Goal: Information Seeking & Learning: Learn about a topic

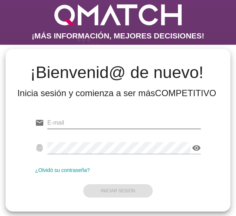
click at [66, 123] on input "email" at bounding box center [123, 123] width 153 height 12
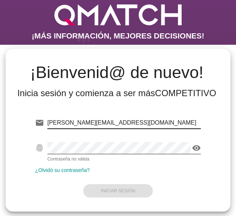
click at [79, 127] on input "valentina.constabel@cencosud.cl" at bounding box center [123, 123] width 153 height 12
paste input "test@test.easy"
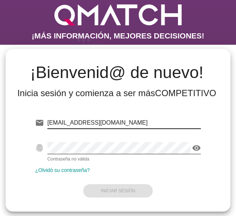
type input "[EMAIL_ADDRESS][DOMAIN_NAME]"
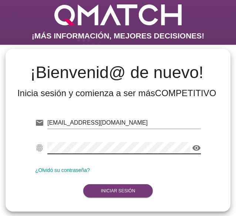
click at [111, 191] on strong "Iniciar Sesión" at bounding box center [118, 190] width 34 height 5
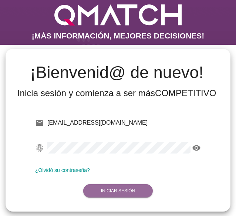
click at [114, 192] on strong "Iniciar Sesión" at bounding box center [118, 190] width 34 height 5
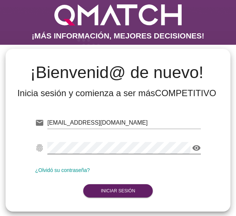
click at [198, 151] on icon "visibility" at bounding box center [196, 147] width 9 height 9
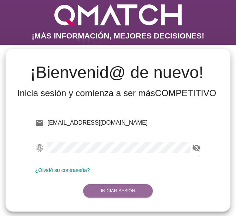
click at [104, 185] on button "Iniciar Sesión" at bounding box center [118, 190] width 70 height 13
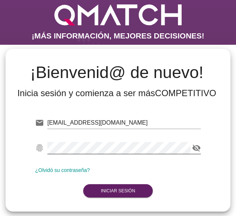
click at [158, 93] on strong "COMPETITIVO" at bounding box center [185, 93] width 61 height 10
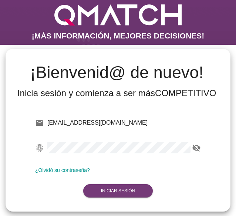
click at [128, 190] on strong "Iniciar Sesión" at bounding box center [118, 190] width 34 height 5
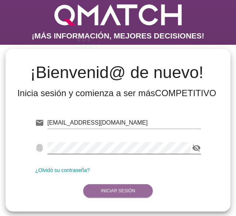
click at [128, 190] on strong "Iniciar Sesión" at bounding box center [118, 190] width 34 height 5
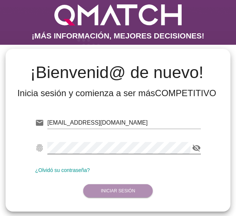
click at [128, 190] on strong "Iniciar Sesión" at bounding box center [118, 190] width 34 height 5
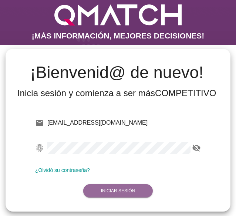
click at [128, 190] on strong "Iniciar Sesión" at bounding box center [118, 190] width 34 height 5
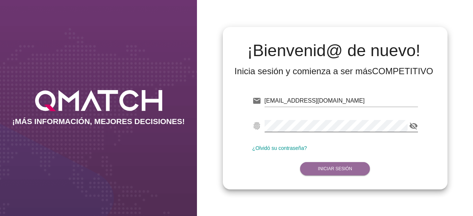
click at [235, 165] on button "Iniciar Sesión" at bounding box center [335, 168] width 70 height 13
click at [235, 102] on input "test@test.easy.cl" at bounding box center [340, 101] width 153 height 12
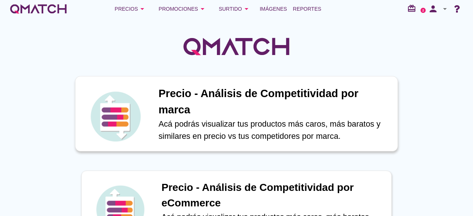
click at [235, 122] on p "Acá podrás visualizar tus productos más caros, más baratos y similares en preci…" at bounding box center [273, 130] width 231 height 24
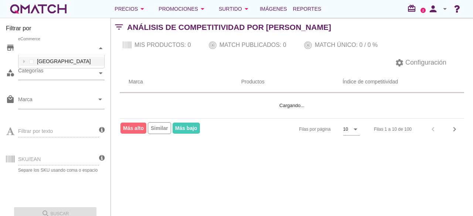
click at [68, 48] on div "eCommerce" at bounding box center [57, 48] width 79 height 8
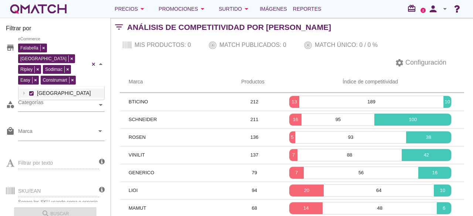
click at [63, 60] on div "Falabella Paris Ripley Sodimac Easy Construmart eCommerce Chile" at bounding box center [61, 64] width 86 height 45
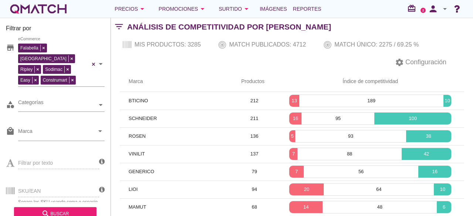
click at [123, 69] on div "settings Configuración" at bounding box center [292, 63] width 362 height 18
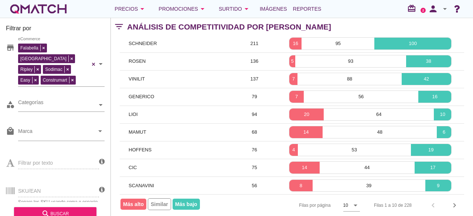
scroll to position [0, 0]
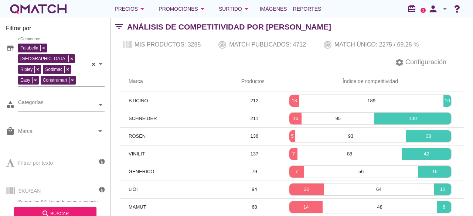
click at [41, 176] on div "SKU/EAN Separe los SKU usando coma o espacio" at bounding box center [52, 190] width 93 height 28
click at [29, 182] on div "SKU/EAN Separe los SKU usando coma o espacio" at bounding box center [52, 190] width 93 height 28
click at [30, 180] on div "SKU/EAN Separe los SKU usando coma o espacio" at bounding box center [52, 190] width 93 height 28
click at [41, 150] on div "Filtrar por texto" at bounding box center [52, 162] width 93 height 28
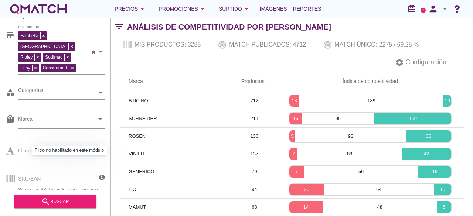
click at [102, 146] on icon at bounding box center [102, 149] width 6 height 7
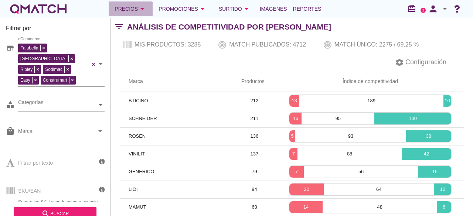
click at [128, 7] on div "Precios arrow_drop_down" at bounding box center [130, 8] width 32 height 9
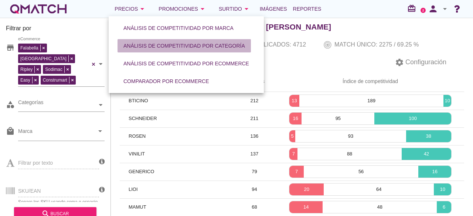
click at [164, 45] on div "Análisis de competitividad por categoría" at bounding box center [183, 46] width 121 height 8
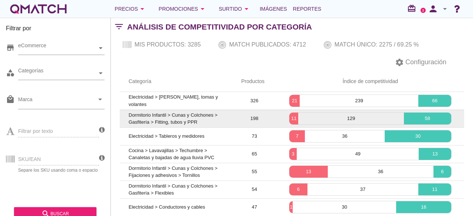
scroll to position [84, 0]
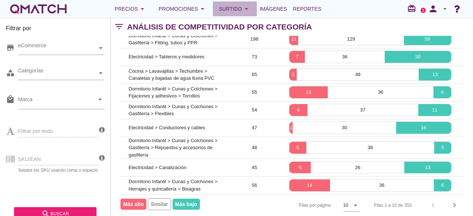
click at [228, 6] on div "Surtido arrow_drop_down" at bounding box center [235, 8] width 32 height 9
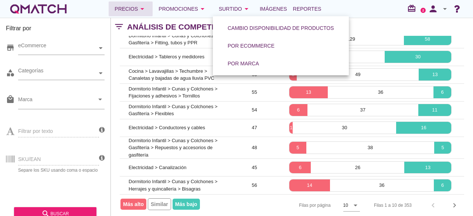
click at [139, 13] on icon "arrow_drop_down" at bounding box center [142, 8] width 9 height 9
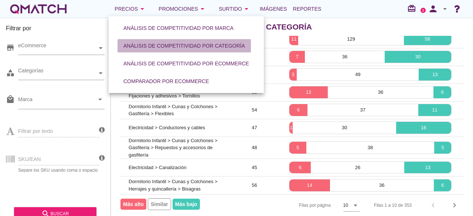
click at [168, 40] on button "Análisis de competitividad por categoría" at bounding box center [183, 45] width 133 height 13
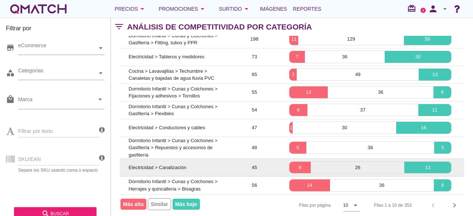
scroll to position [0, 0]
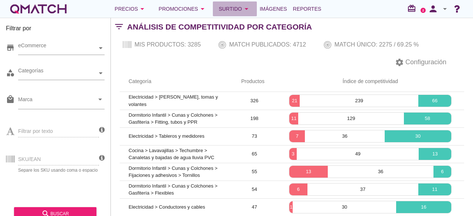
click at [235, 10] on icon "arrow_drop_down" at bounding box center [246, 8] width 9 height 9
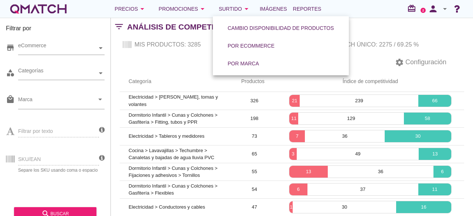
click at [191, 72] on th "Categoría" at bounding box center [176, 81] width 113 height 21
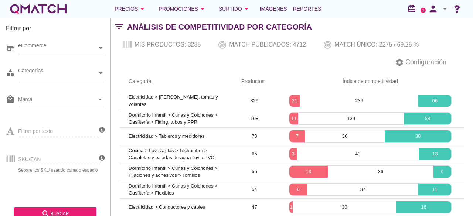
click at [174, 45] on div "Mis productos: 3285 Match publicados: 4712 Match único: 2275 / 69.25 %" at bounding box center [292, 45] width 362 height 18
click at [123, 27] on icon "filter_list" at bounding box center [119, 27] width 16 height 0
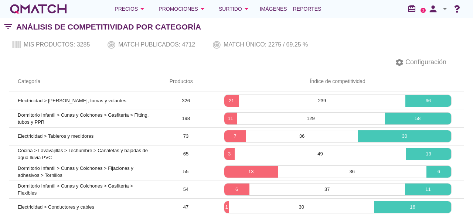
click at [10, 27] on icon "filter_list" at bounding box center [8, 27] width 16 height 0
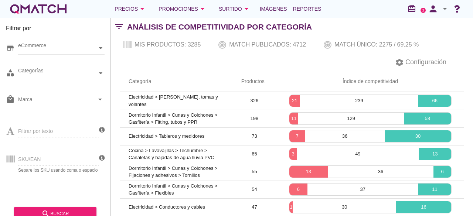
click at [35, 48] on div "eCommerce" at bounding box center [57, 48] width 79 height 8
click at [41, 55] on div "eCommerce Chile" at bounding box center [61, 48] width 86 height 13
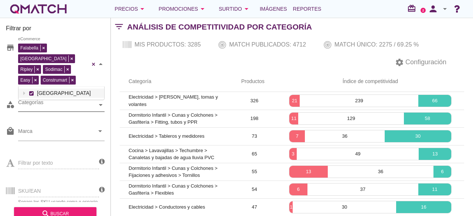
click at [30, 101] on div "Categorías" at bounding box center [57, 105] width 79 height 8
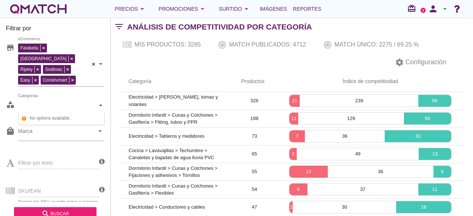
click at [105, 92] on div "Filtrar por store Falabella Paris Ripley Sodimac Easy Construmart eCommerce cat…" at bounding box center [55, 117] width 111 height 198
click at [103, 99] on div at bounding box center [100, 105] width 7 height 13
click at [44, 127] on input "Marca" at bounding box center [56, 133] width 76 height 12
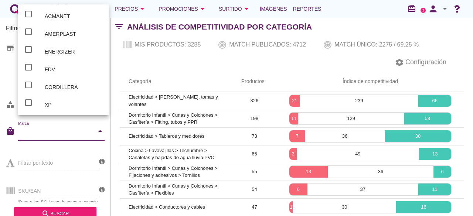
click at [0, 10] on div "Precios arrow_drop_down Promociones arrow_drop_down Surtido arrow_drop_down Imá…" at bounding box center [236, 9] width 473 height 18
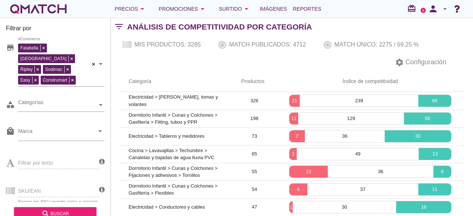
click at [8, 9] on div "Precios arrow_drop_down Promociones arrow_drop_down Surtido arrow_drop_down Imá…" at bounding box center [236, 9] width 473 height 18
click at [24, 9] on div "white-qmatch-logo" at bounding box center [38, 8] width 59 height 15
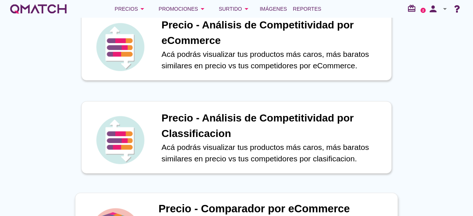
scroll to position [163, 0]
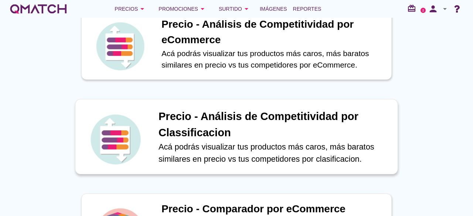
click at [209, 120] on h1 "Precio - Análisis de Competitividad por Classificacion" at bounding box center [273, 125] width 231 height 32
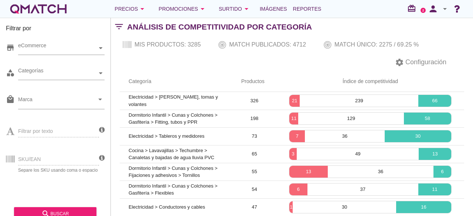
drag, startPoint x: 196, startPoint y: 40, endPoint x: 210, endPoint y: 87, distance: 50.1
click at [210, 87] on div "Filtrar por store eCommerce category Categorías local_mall Marca arrow_drop_dow…" at bounding box center [292, 117] width 362 height 198
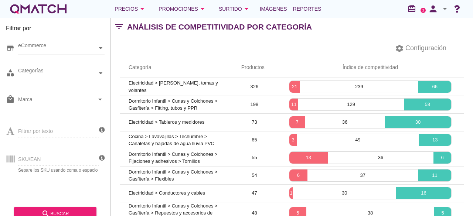
scroll to position [84, 0]
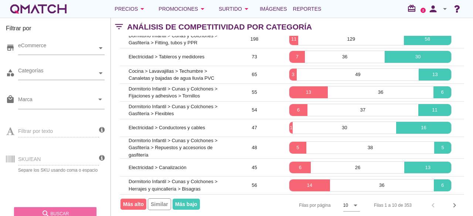
click at [59, 207] on button "search buscar" at bounding box center [55, 213] width 82 height 13
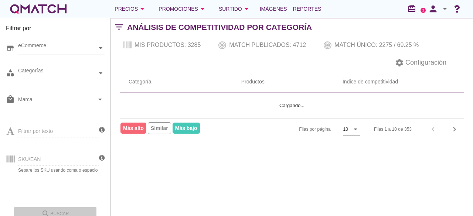
scroll to position [0, 0]
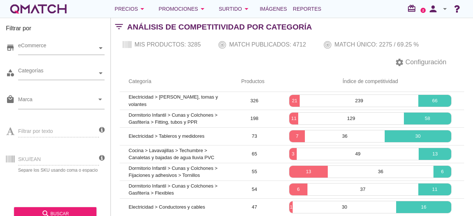
click at [55, 156] on div "SKU/EAN Separe los SKU usando coma o espacio" at bounding box center [52, 158] width 93 height 28
click at [72, 48] on div "eCommerce" at bounding box center [57, 48] width 79 height 8
click at [62, 104] on input "Marca" at bounding box center [56, 101] width 76 height 12
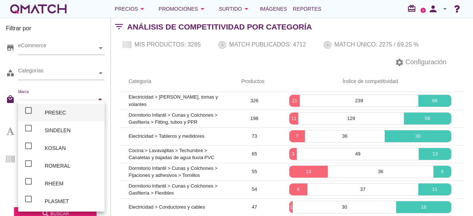
type input "m"
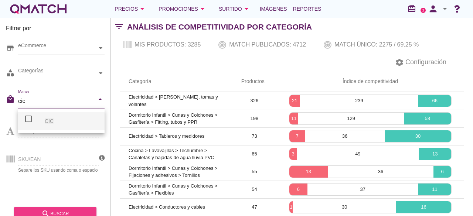
type input "cic"
click at [51, 210] on div "search buscar" at bounding box center [55, 213] width 71 height 9
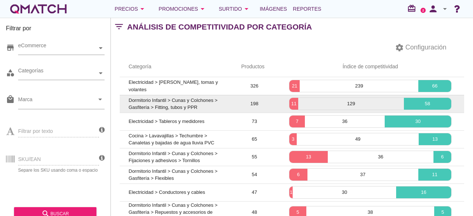
scroll to position [0, 0]
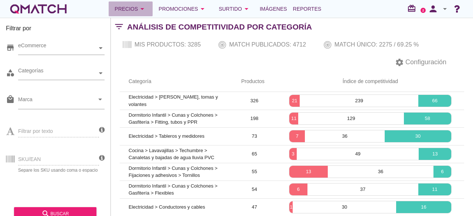
click at [139, 13] on icon "arrow_drop_down" at bounding box center [142, 8] width 9 height 9
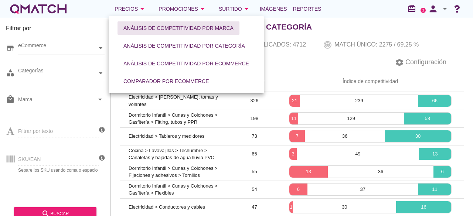
click at [166, 28] on div "Análisis de competitividad por marca" at bounding box center [178, 28] width 110 height 8
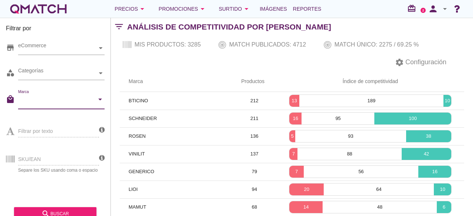
click at [73, 103] on input "Marca" at bounding box center [56, 101] width 76 height 12
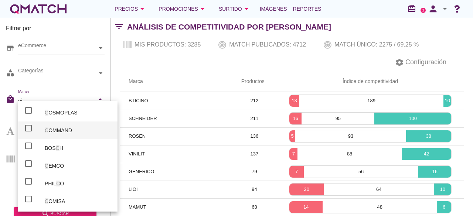
type input "cic"
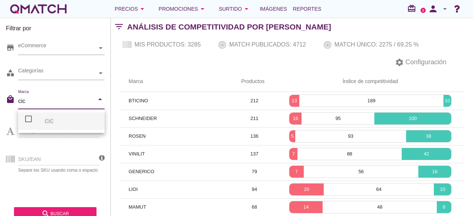
click at [47, 119] on span "CIC" at bounding box center [49, 121] width 9 height 6
checkbox input "false"
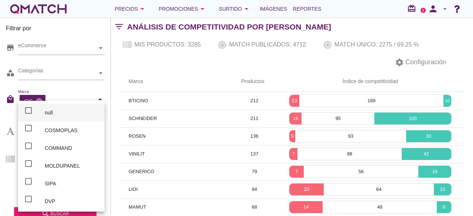
click at [6, 189] on div "store eCommerce category Categorías local_mall Marca CIC cancel arrow_drop_down…" at bounding box center [55, 119] width 99 height 166
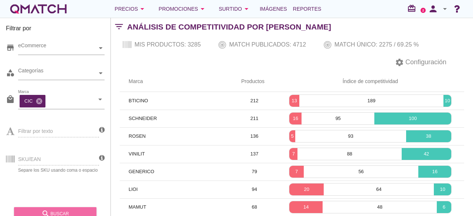
click at [40, 215] on div "search buscar" at bounding box center [55, 213] width 71 height 9
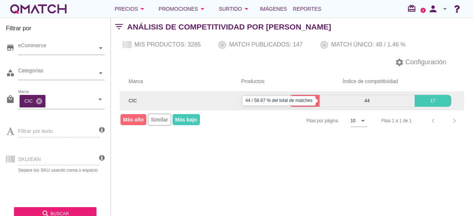
click at [235, 98] on p "44" at bounding box center [366, 100] width 95 height 7
click at [235, 102] on td "75" at bounding box center [254, 101] width 44 height 18
click at [235, 102] on p "14" at bounding box center [304, 100] width 30 height 7
click at [235, 98] on p "17" at bounding box center [432, 100] width 37 height 7
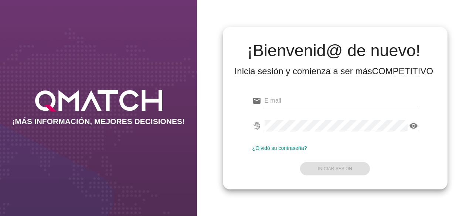
type input "[EMAIL_ADDRESS][DOMAIN_NAME]"
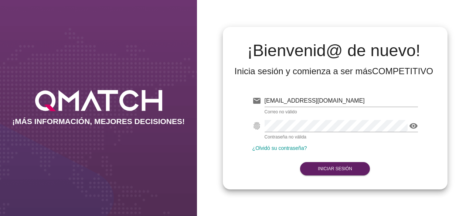
click at [335, 169] on form "email test@test.easy.cl Correo no válido fingerprint visibility Contraseña no v…" at bounding box center [334, 133] width 165 height 87
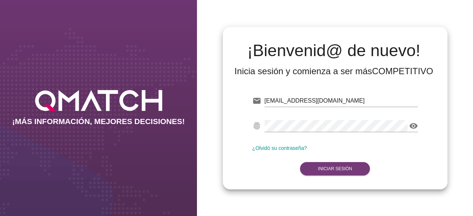
drag, startPoint x: 320, startPoint y: 169, endPoint x: 315, endPoint y: 171, distance: 6.0
click at [315, 171] on button "Iniciar Sesión" at bounding box center [335, 168] width 70 height 13
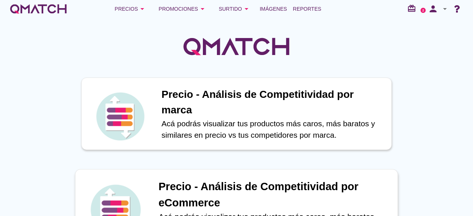
click at [315, 171] on div "Precio - Análisis de Competitividad por eCommerce Acá podrás visualizar tus pro…" at bounding box center [236, 206] width 323 height 75
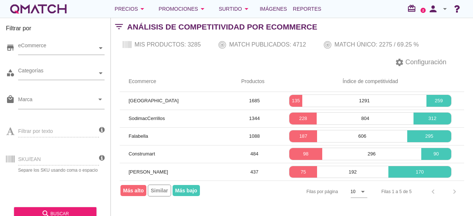
click at [254, 79] on th "Productos" at bounding box center [254, 81] width 44 height 21
click at [363, 190] on icon "arrow_drop_down" at bounding box center [362, 191] width 9 height 9
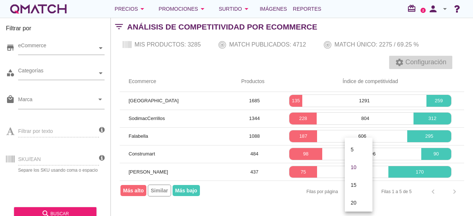
click at [408, 66] on span "Configuración" at bounding box center [425, 62] width 42 height 10
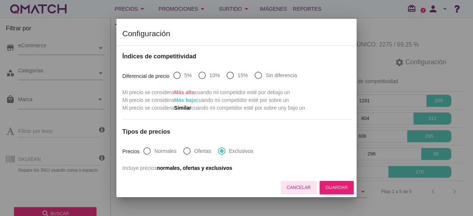
click at [295, 186] on div "Cancelar" at bounding box center [298, 187] width 24 height 7
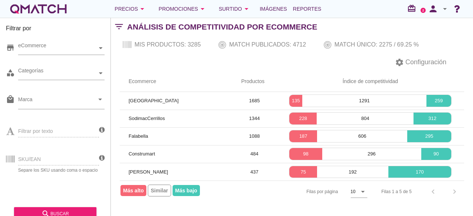
click at [266, 42] on div "Mis productos: 3285 Match publicados: 4712 Match único: 2275 / 69.25 %" at bounding box center [292, 45] width 362 height 18
click at [202, 40] on div "Mis productos: 3285 Match publicados: 4712 Match único: 2275 / 69.25 %" at bounding box center [292, 45] width 362 height 18
click at [429, 11] on icon "person" at bounding box center [432, 9] width 15 height 10
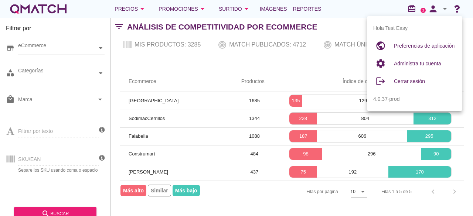
click at [278, 76] on th "Índice de competitividad" at bounding box center [370, 81] width 188 height 21
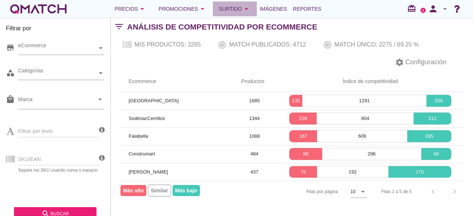
click at [227, 10] on div "Surtido arrow_drop_down" at bounding box center [235, 8] width 32 height 9
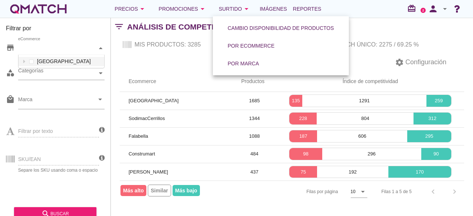
click at [49, 49] on div "eCommerce" at bounding box center [57, 48] width 79 height 8
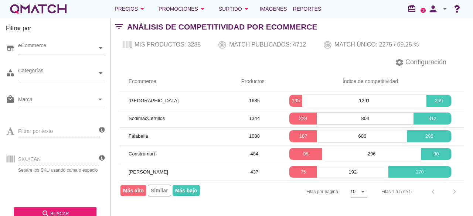
click at [213, 188] on div "Filas por página 10 arrow_drop_down Filas 1 a 5 de 5 chevron_left chevron_right" at bounding box center [292, 192] width 344 height 22
click at [101, 158] on icon at bounding box center [102, 158] width 6 height 7
click at [98, 160] on div "SKU/EAN Separe los SKU usando coma o espacio" at bounding box center [52, 158] width 93 height 28
click at [100, 158] on icon at bounding box center [102, 158] width 6 height 7
click at [101, 158] on icon at bounding box center [102, 158] width 6 height 7
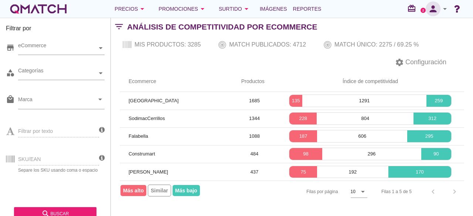
click at [437, 10] on icon "person" at bounding box center [432, 9] width 15 height 10
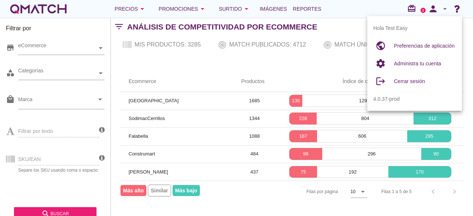
click at [422, 10] on text "2" at bounding box center [423, 9] width 2 height 3
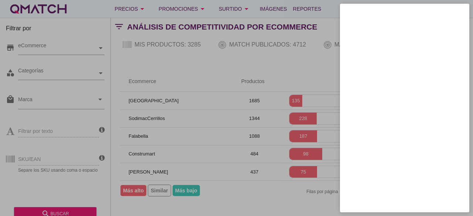
click at [299, 174] on div at bounding box center [236, 108] width 473 height 216
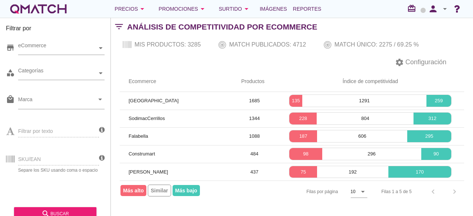
click at [442, 9] on icon "arrow_drop_down" at bounding box center [444, 8] width 9 height 9
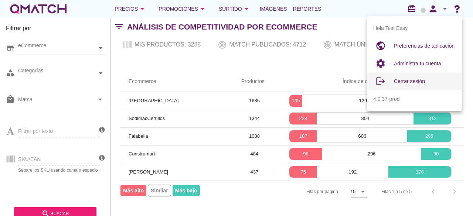
click at [399, 84] on span "Cerrar sesión" at bounding box center [409, 81] width 31 height 6
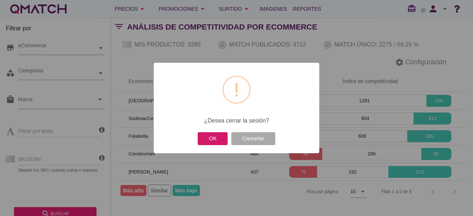
click at [211, 142] on button "OK" at bounding box center [213, 138] width 30 height 13
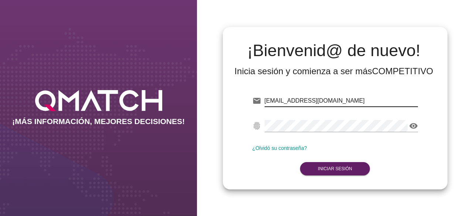
drag, startPoint x: 319, startPoint y: 102, endPoint x: 239, endPoint y: 104, distance: 79.8
click at [239, 104] on div "email [EMAIL_ADDRESS][DOMAIN_NAME] fingerprint visibility ¿Olvidó su contraseña…" at bounding box center [335, 133] width 213 height 100
type input "valentina.constabel@cencosud.cl"
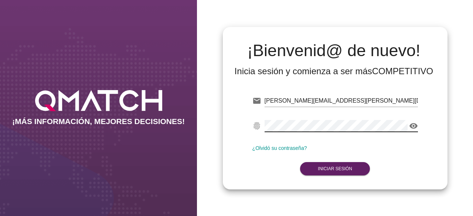
click at [210, 131] on div "¡Bienvenid@ de nuevo! Inicia sesión y comienza a ser más COMPETITIVO email vale…" at bounding box center [335, 108] width 276 height 216
click at [412, 123] on icon "visibility" at bounding box center [413, 125] width 9 height 9
click at [412, 148] on div "¿Olvidó su contraseña?" at bounding box center [334, 148] width 165 height 6
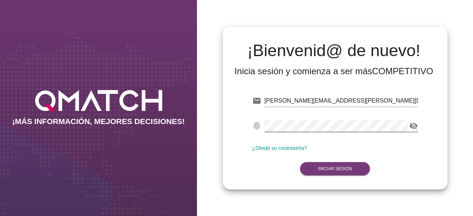
click at [336, 171] on button "Iniciar Sesión" at bounding box center [335, 168] width 70 height 13
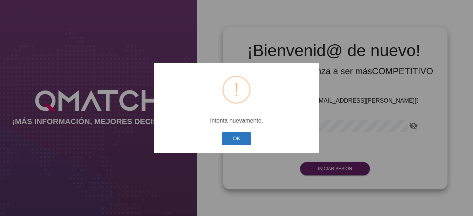
click at [233, 140] on button "OK" at bounding box center [237, 138] width 30 height 13
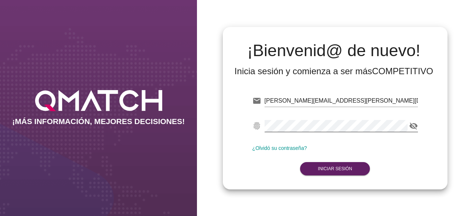
click at [271, 149] on link "¿Olvidó su contraseña?" at bounding box center [279, 148] width 55 height 6
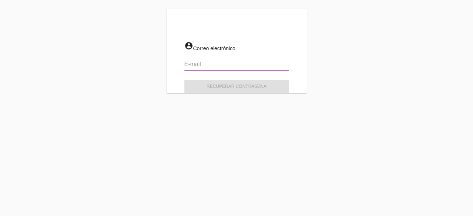
click at [203, 66] on input "email" at bounding box center [236, 64] width 104 height 12
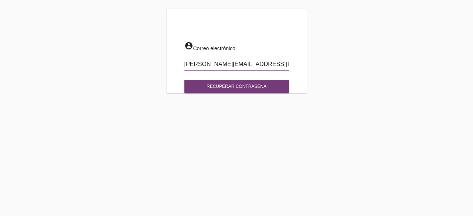
type input "valentina.constabel@cencosud.cl"
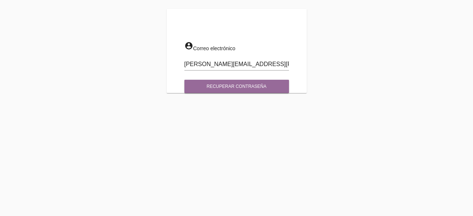
click at [220, 85] on div "Recuperar contraseña" at bounding box center [236, 86] width 93 height 7
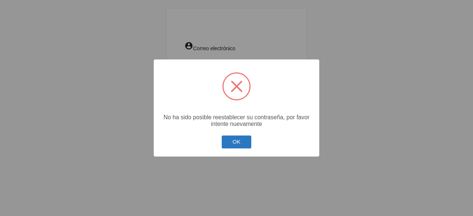
click at [230, 147] on button "OK" at bounding box center [237, 141] width 30 height 13
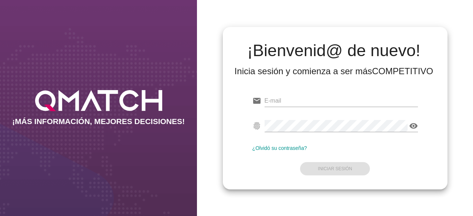
type input "[EMAIL_ADDRESS][DOMAIN_NAME]"
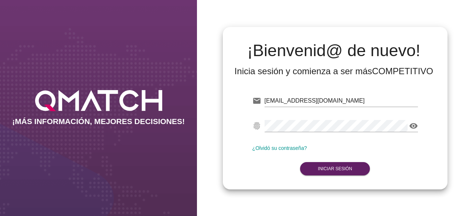
click at [323, 170] on form "email [EMAIL_ADDRESS][DOMAIN_NAME] fingerprint visibility ¿Olvidó su contraseña…" at bounding box center [334, 133] width 165 height 87
click at [327, 170] on strong "Iniciar Sesión" at bounding box center [334, 168] width 34 height 5
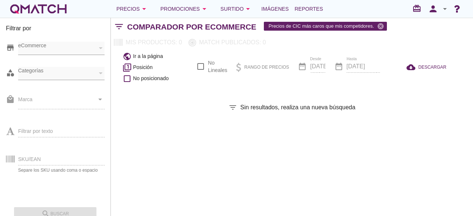
checkbox input "false"
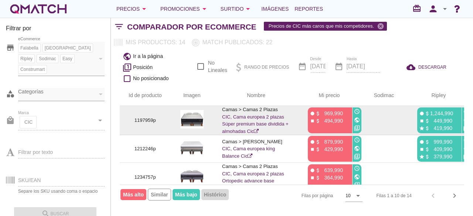
scroll to position [208, 0]
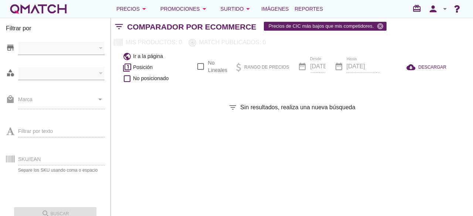
checkbox input "false"
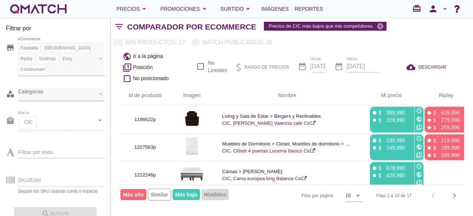
scroll to position [202, 0]
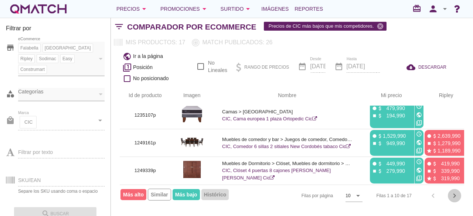
click at [460, 194] on div "chevron_right" at bounding box center [453, 195] width 13 height 9
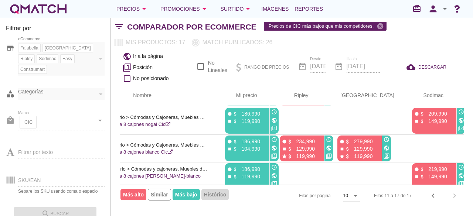
scroll to position [82, 147]
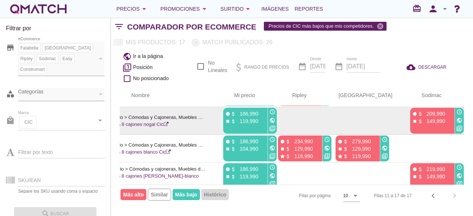
click at [423, 122] on p "149,990" at bounding box center [434, 120] width 22 height 7
click at [456, 118] on icon "public" at bounding box center [459, 120] width 6 height 6
click at [417, 120] on icon "attach_money" at bounding box center [420, 122] width 6 height 6
click at [456, 110] on icon "access_time" at bounding box center [459, 112] width 6 height 6
click at [412, 111] on icon "fiber_manual_record" at bounding box center [415, 114] width 6 height 6
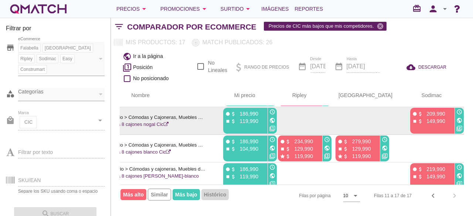
click at [423, 120] on p "149,990" at bounding box center [434, 120] width 22 height 7
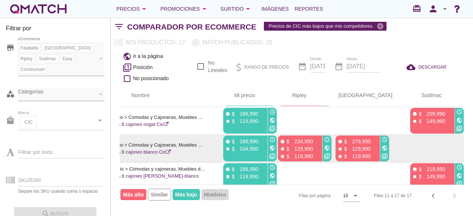
click at [381, 147] on icon "public" at bounding box center [384, 148] width 6 height 6
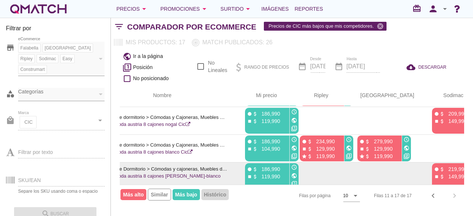
scroll to position [82, 126]
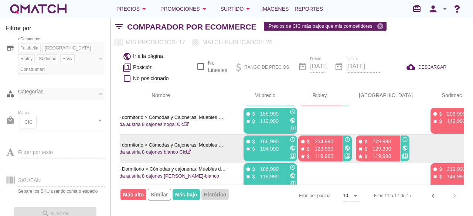
click at [345, 147] on icon "public" at bounding box center [347, 148] width 6 height 6
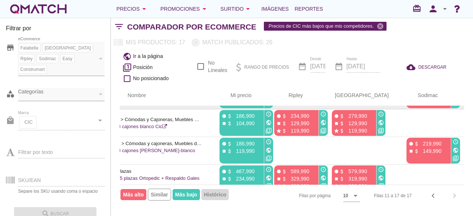
scroll to position [107, 178]
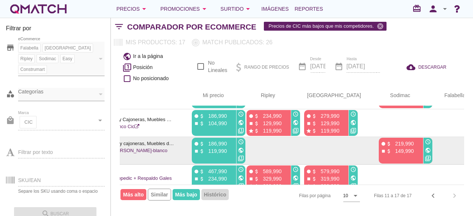
click at [425, 149] on icon "public" at bounding box center [428, 150] width 6 height 6
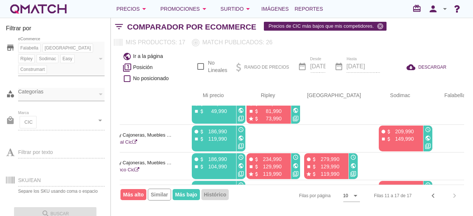
scroll to position [120, 178]
